Goal: Task Accomplishment & Management: Use online tool/utility

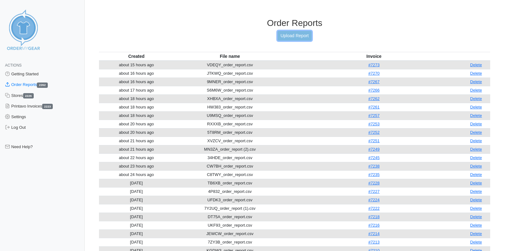
click at [293, 35] on link "Upload Report" at bounding box center [294, 36] width 34 height 10
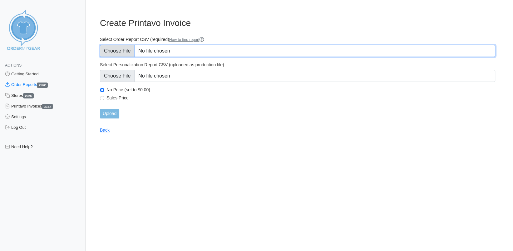
click at [111, 51] on input "Select Order Report CSV (required) How to find report" at bounding box center [297, 51] width 395 height 12
type input "C:\fakepath\HW383_order_report (1).csv"
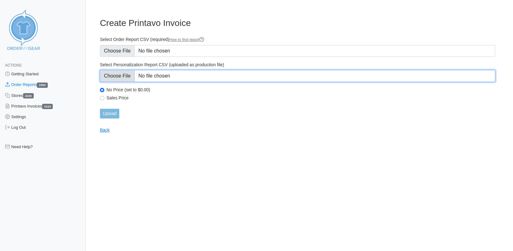
click at [118, 80] on input "Select Personalization Report CSV (uploaded as production file)" at bounding box center [297, 76] width 395 height 12
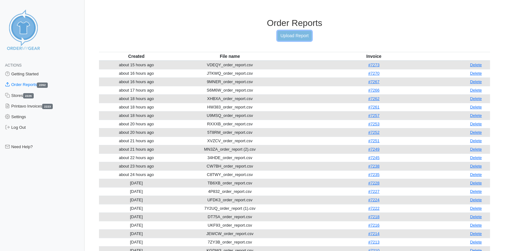
click at [292, 36] on link "Upload Report" at bounding box center [294, 36] width 34 height 10
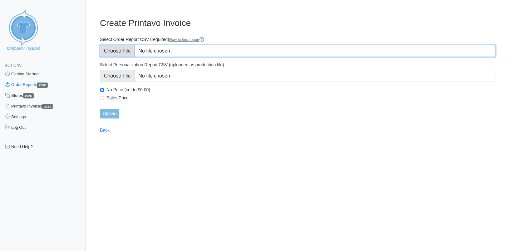
click at [117, 47] on input "Select Order Report CSV (required) How to find report" at bounding box center [297, 51] width 395 height 12
type input "C:\fakepath\SZJ53_order_report (1).csv"
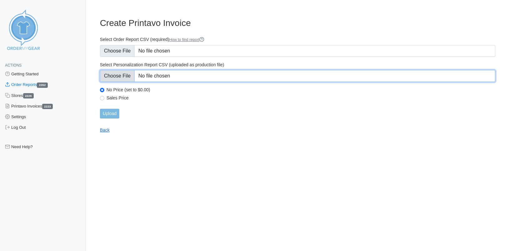
click at [119, 76] on input "Select Personalization Report CSV (uploaded as production file)" at bounding box center [297, 76] width 395 height 12
type input "C:\fakepath\SZJ53_personalization_report (1).csv"
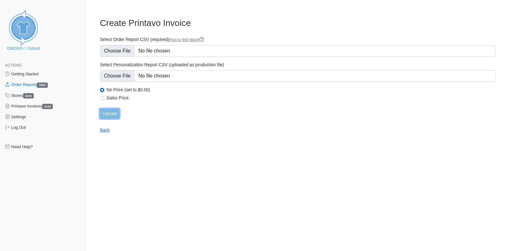
click at [111, 112] on input "Upload" at bounding box center [109, 114] width 19 height 10
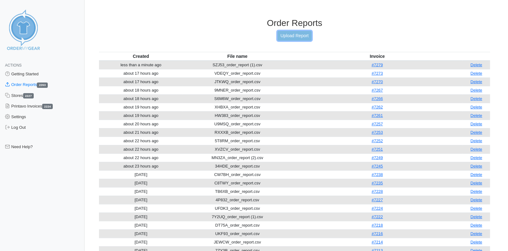
click at [286, 36] on link "Upload Report" at bounding box center [294, 36] width 34 height 10
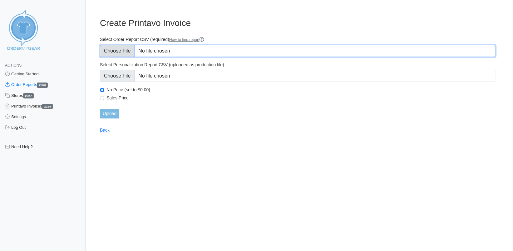
click at [116, 51] on input "Select Order Report CSV (required) How to find report" at bounding box center [297, 51] width 395 height 12
type input "C:\fakepath\S6M52_order_report.csv"
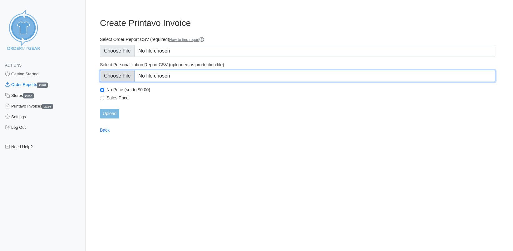
click at [126, 77] on input "Select Personalization Report CSV (uploaded as production file)" at bounding box center [297, 76] width 395 height 12
click at [115, 74] on input "Select Personalization Report CSV (uploaded as production file)" at bounding box center [297, 76] width 395 height 12
type input "C:\fakepath\S6M52_personalization_report.csv"
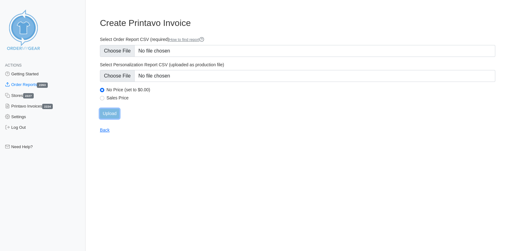
click at [108, 113] on input "Upload" at bounding box center [109, 114] width 19 height 10
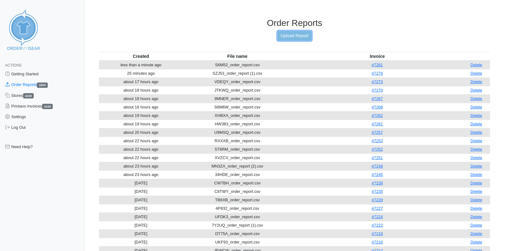
click at [294, 37] on link "Upload Report" at bounding box center [294, 36] width 34 height 10
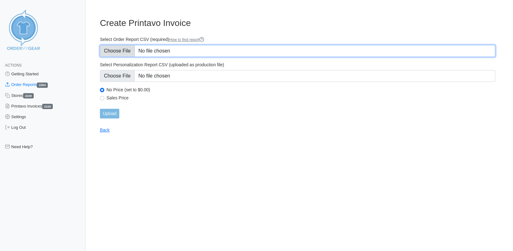
click at [129, 51] on input "Select Order Report CSV (required) How to find report" at bounding box center [297, 51] width 395 height 12
type input "C:\fakepath\QUNQT_order_report.csv"
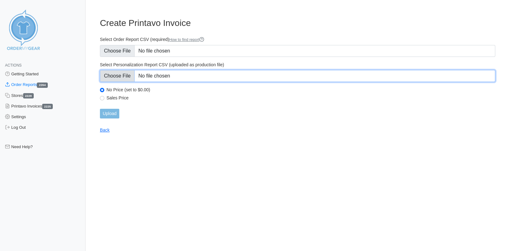
click at [125, 75] on input "Select Personalization Report CSV (uploaded as production file)" at bounding box center [297, 76] width 395 height 12
type input "C:\fakepath\QUNQT_personalization_report.csv"
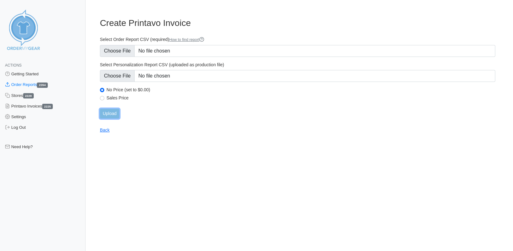
click at [114, 112] on input "Upload" at bounding box center [109, 114] width 19 height 10
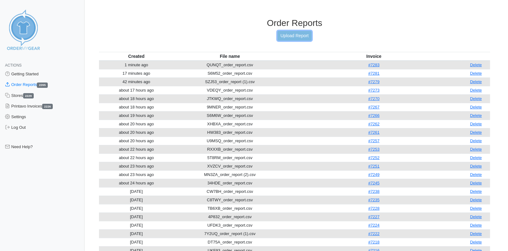
click at [293, 34] on link "Upload Report" at bounding box center [294, 36] width 34 height 10
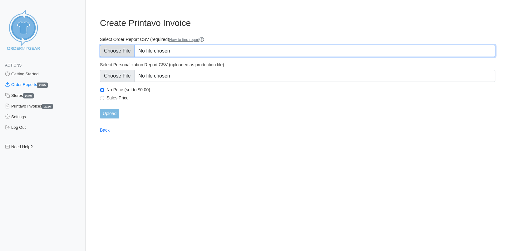
click at [125, 54] on input "Select Order Report CSV (required) How to find report" at bounding box center [297, 51] width 395 height 12
type input "C:\fakepath\F9K4Q_order_report.csv"
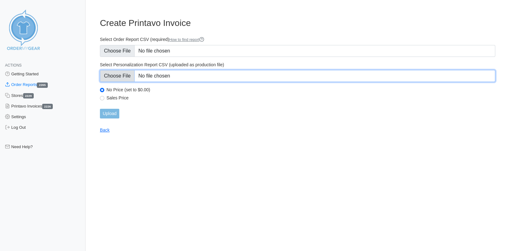
click at [122, 77] on input "Select Personalization Report CSV (uploaded as production file)" at bounding box center [297, 76] width 395 height 12
type input "C:\fakepath\F9K4Q_personalization_report.csv"
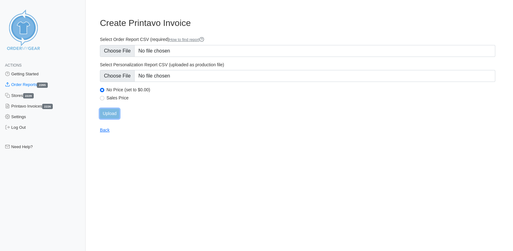
click at [116, 110] on input "Upload" at bounding box center [109, 114] width 19 height 10
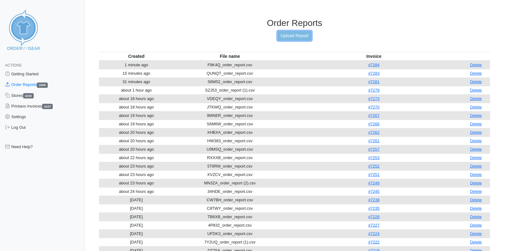
click at [292, 35] on link "Upload Report" at bounding box center [294, 36] width 34 height 10
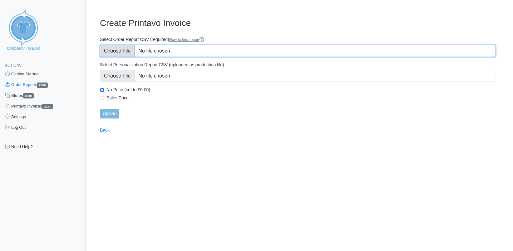
click at [119, 51] on input "Select Order Report CSV (required) How to find report" at bounding box center [297, 51] width 395 height 12
type input "C:\fakepath\K7RAC_order_report.csv"
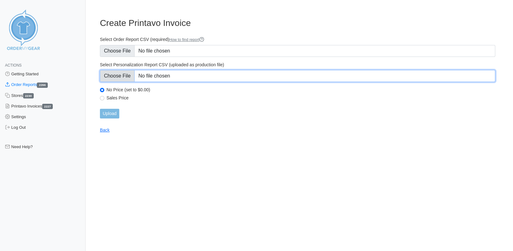
click at [124, 78] on input "Select Personalization Report CSV (uploaded as production file)" at bounding box center [297, 76] width 395 height 12
type input "C:\fakepath\F9K4Q_personalization_report.csv"
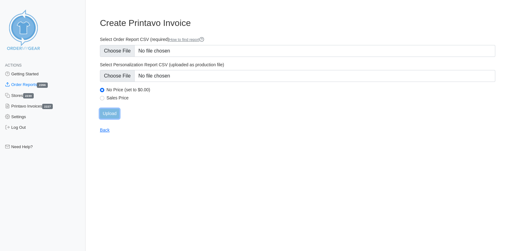
click at [112, 114] on input "Upload" at bounding box center [109, 114] width 19 height 10
